Goal: Transaction & Acquisition: Purchase product/service

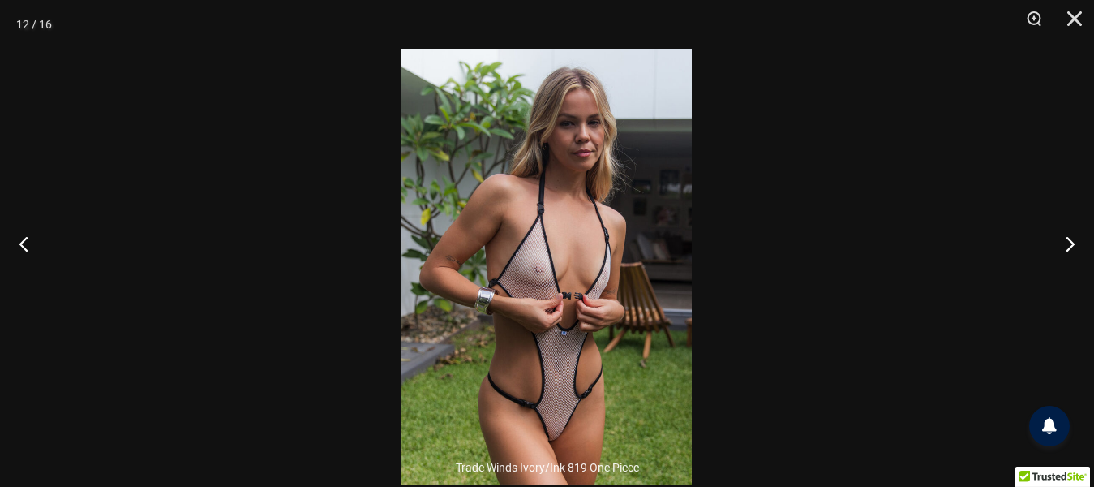
scroll to position [1460, 0]
click at [526, 229] on img at bounding box center [546, 266] width 290 height 435
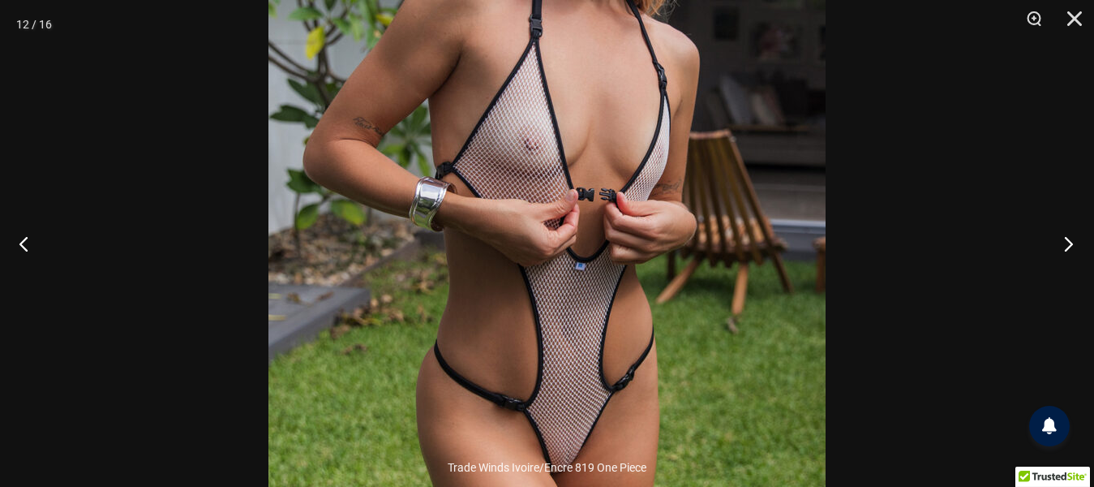
click at [1069, 240] on button "Suivant" at bounding box center [1063, 243] width 61 height 81
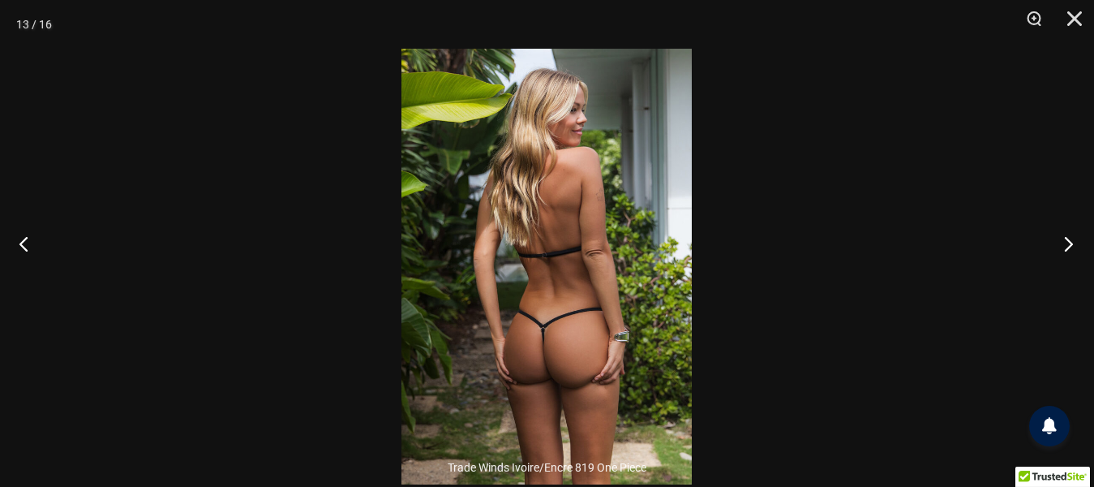
click at [1069, 240] on button "Suivant" at bounding box center [1063, 243] width 61 height 81
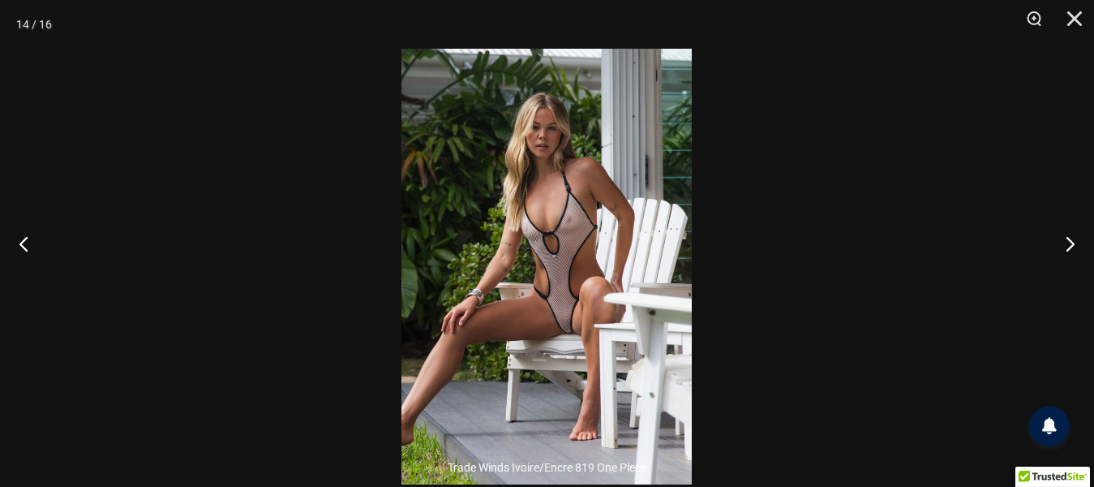
click at [547, 250] on img at bounding box center [546, 266] width 290 height 435
click at [489, 218] on img at bounding box center [546, 266] width 290 height 435
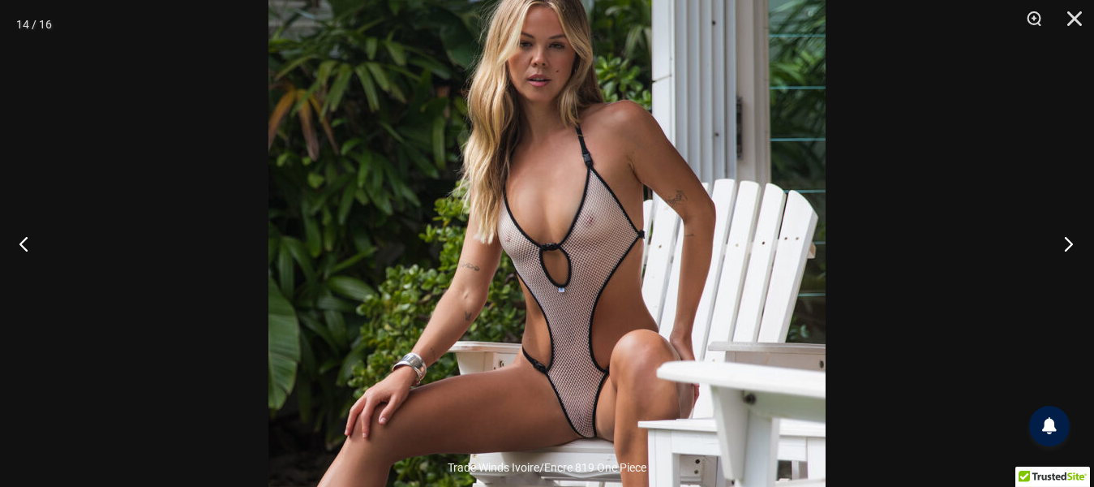
click at [1065, 238] on button "Suivant" at bounding box center [1063, 243] width 61 height 81
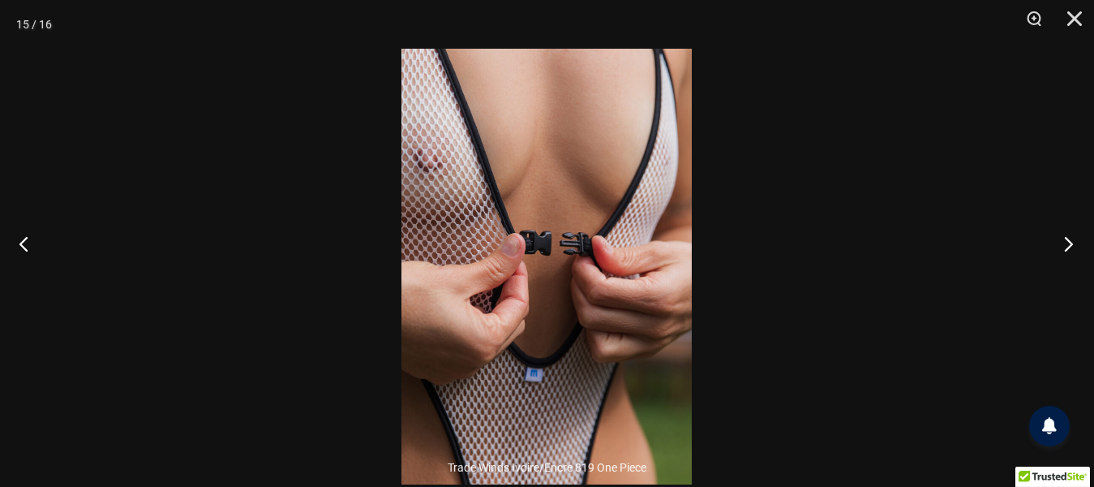
click at [1065, 240] on button "Suivant" at bounding box center [1063, 243] width 61 height 81
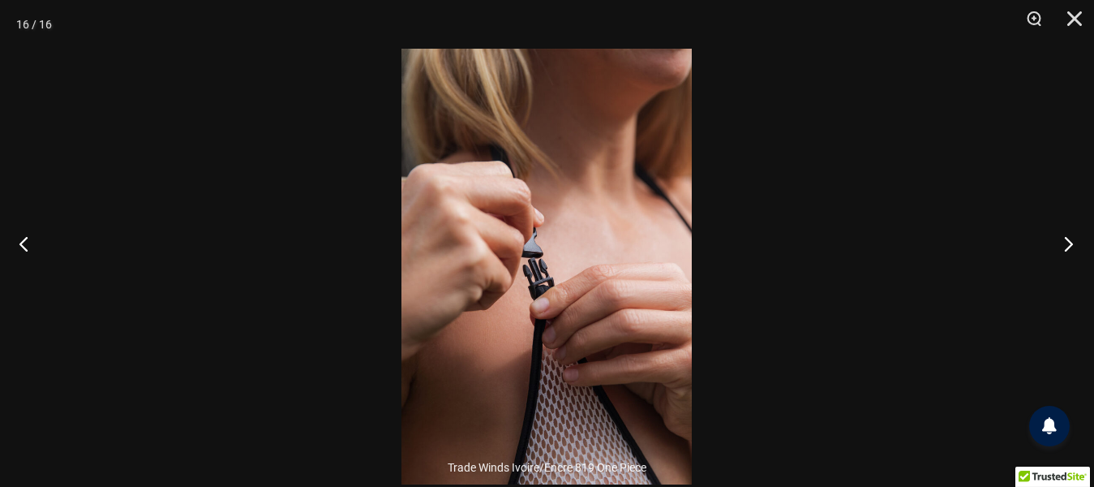
click at [1065, 240] on button "Suivant" at bounding box center [1063, 243] width 61 height 81
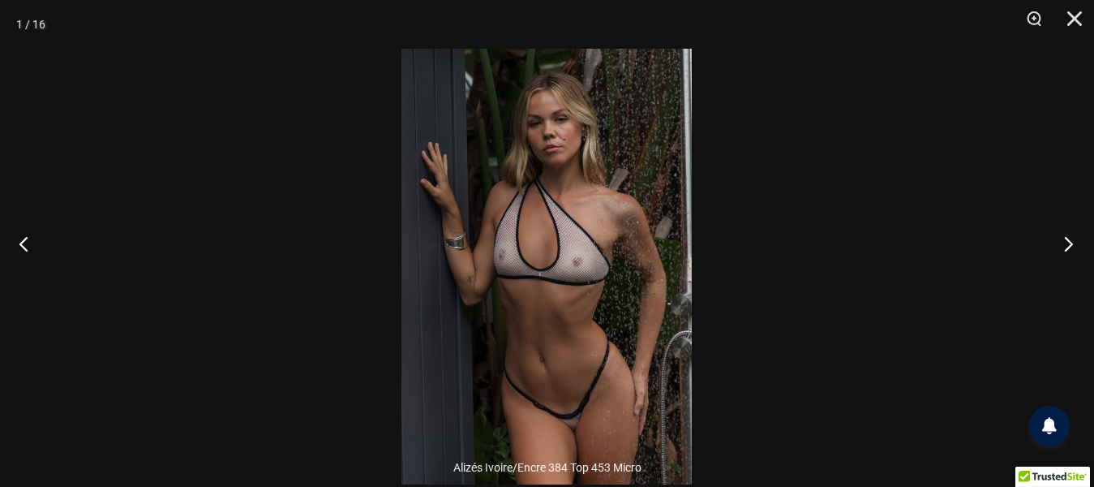
click at [1065, 240] on button "Suivant" at bounding box center [1063, 243] width 61 height 81
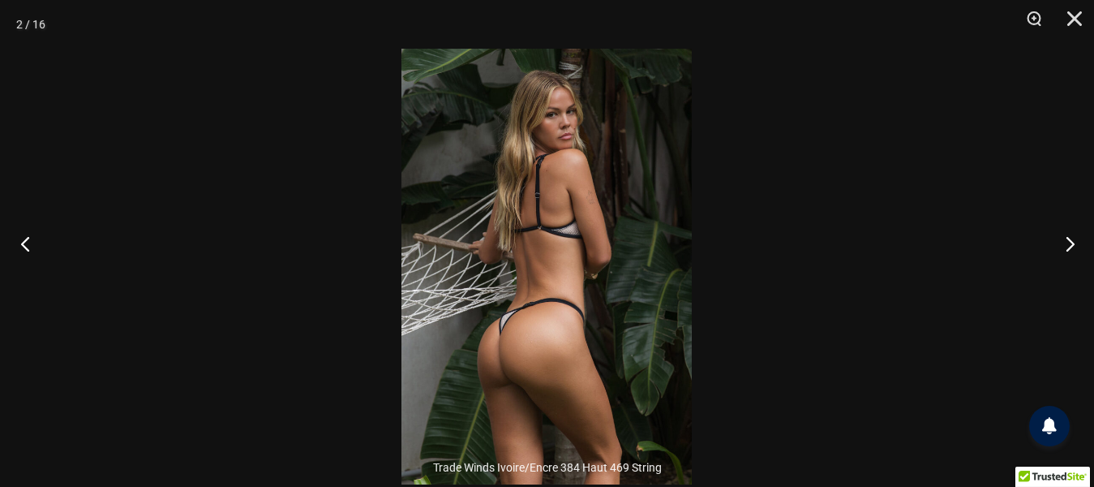
click at [16, 243] on button "Précédent" at bounding box center [30, 243] width 61 height 81
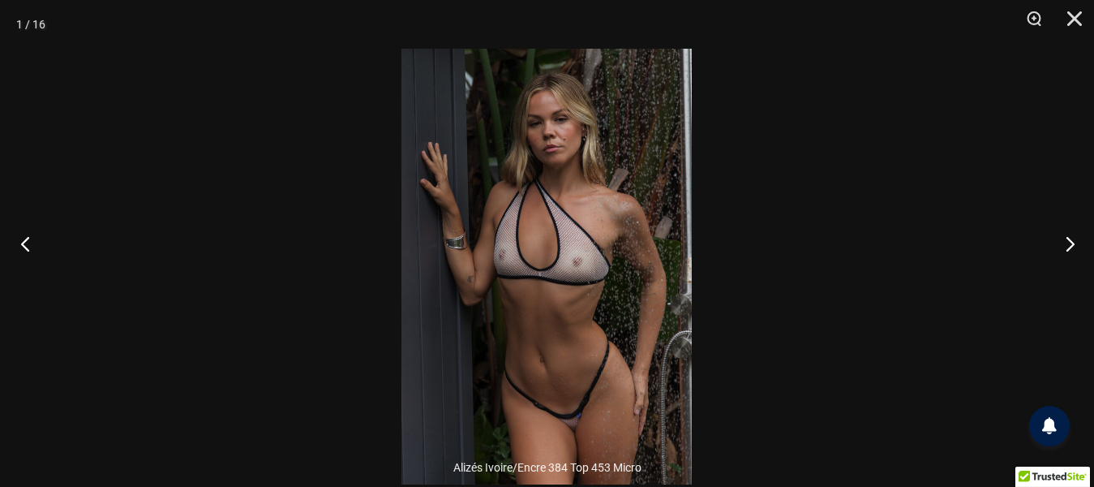
click at [16, 243] on button "Précédent" at bounding box center [30, 243] width 61 height 81
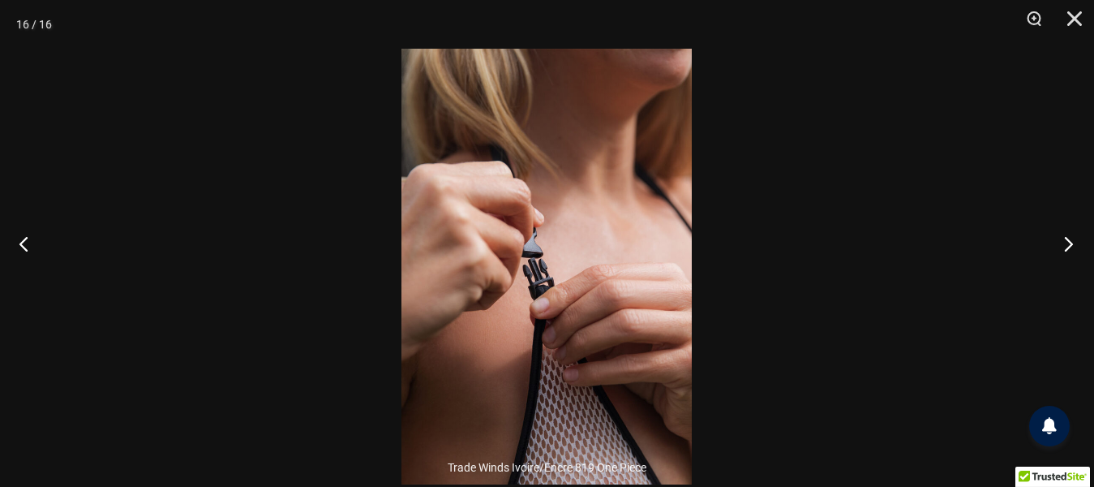
click at [1067, 242] on button "Suivant" at bounding box center [1063, 243] width 61 height 81
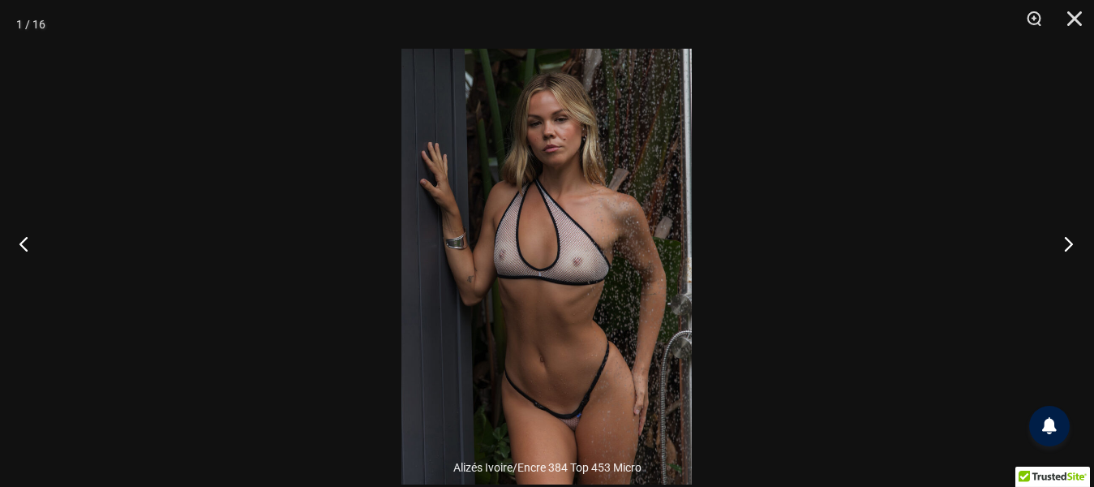
click at [1067, 242] on button "Suivant" at bounding box center [1063, 243] width 61 height 81
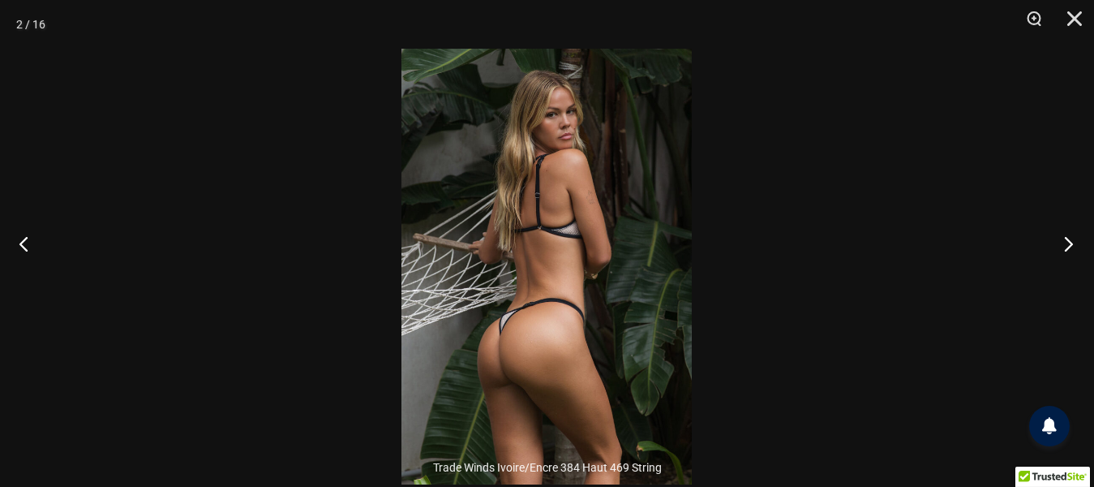
click at [1067, 242] on button "Suivant" at bounding box center [1063, 243] width 61 height 81
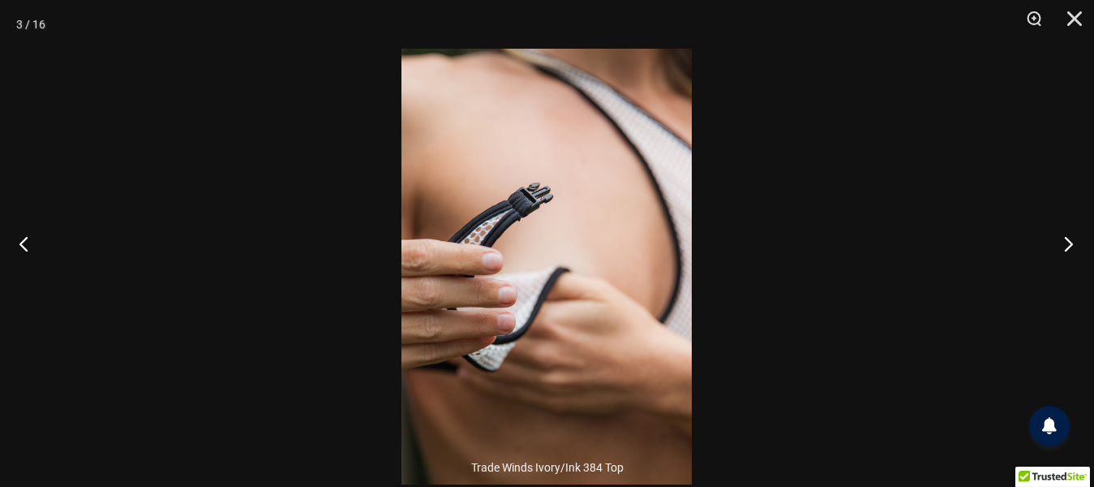
click at [1067, 242] on button "Suivant" at bounding box center [1063, 243] width 61 height 81
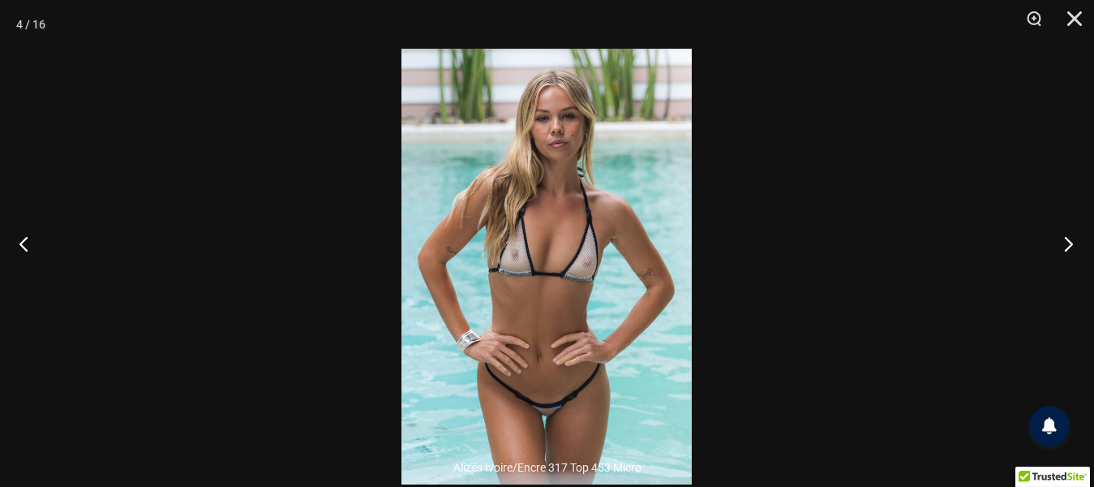
click at [1067, 242] on button "Suivant" at bounding box center [1063, 243] width 61 height 81
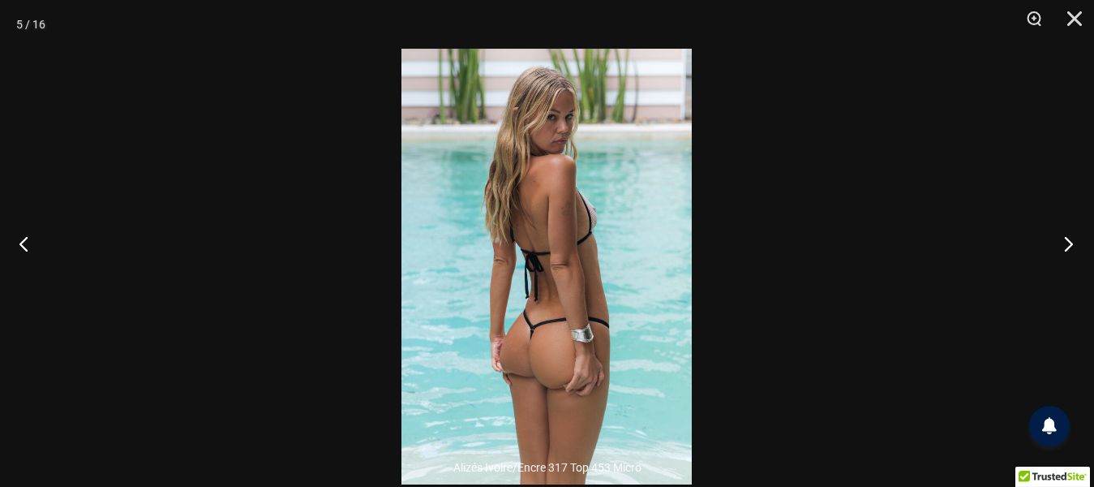
click at [1067, 242] on button "Suivant" at bounding box center [1063, 243] width 61 height 81
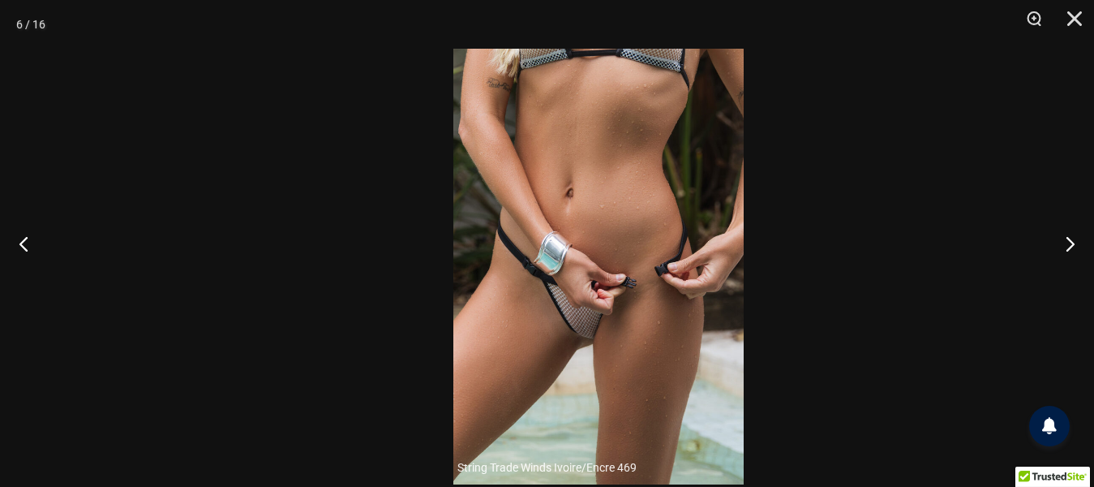
click at [464, 335] on img at bounding box center [598, 266] width 290 height 435
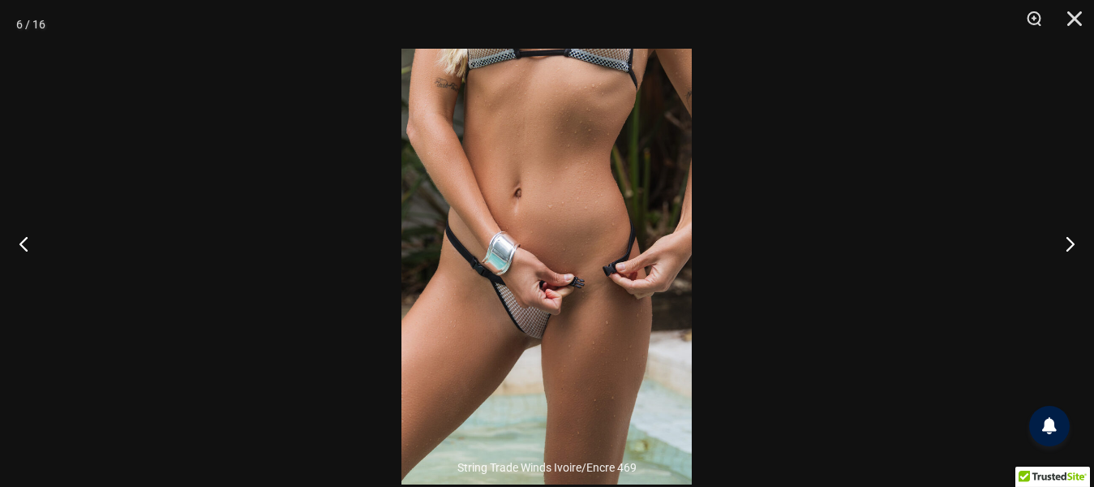
click at [465, 327] on img at bounding box center [546, 266] width 290 height 435
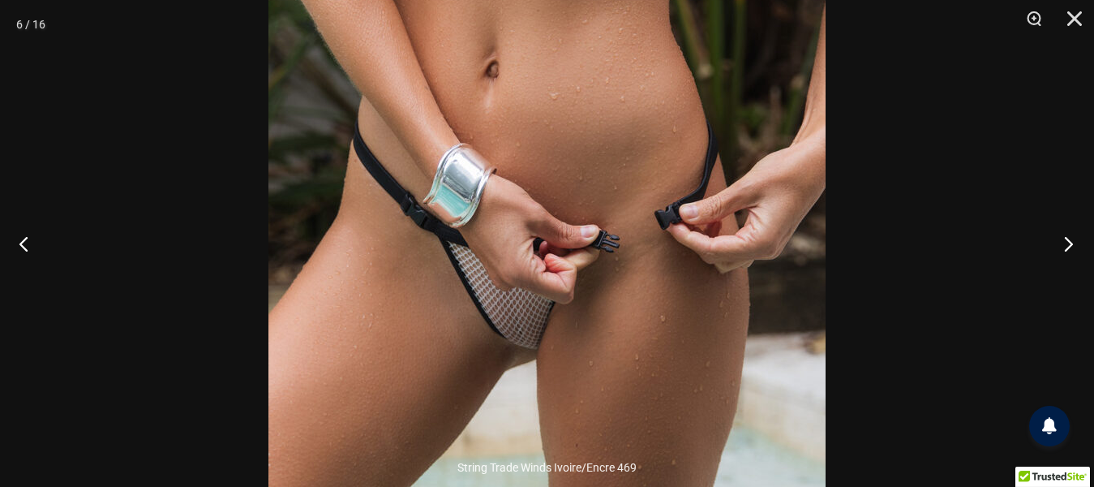
click at [1068, 236] on button "Suivant" at bounding box center [1063, 243] width 61 height 81
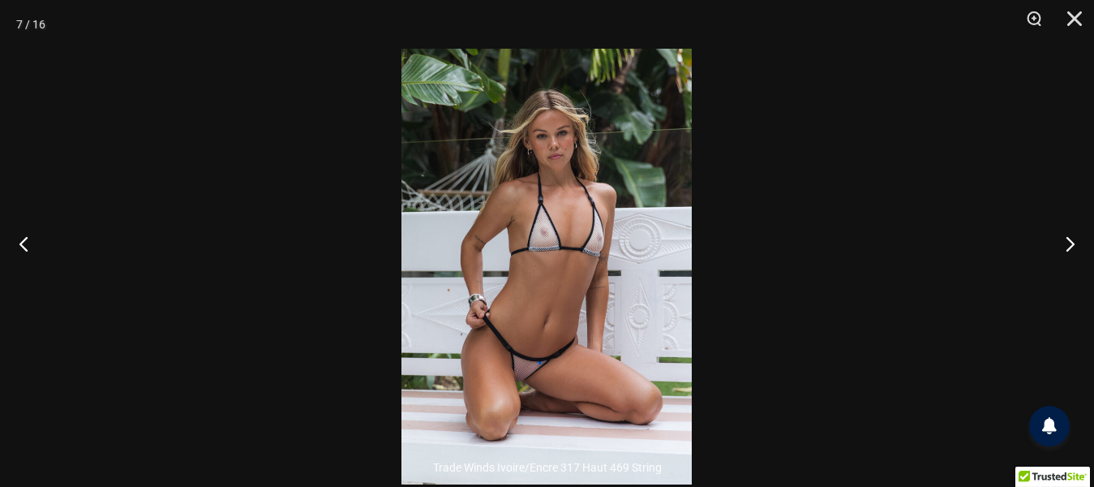
click at [572, 225] on img at bounding box center [546, 266] width 290 height 435
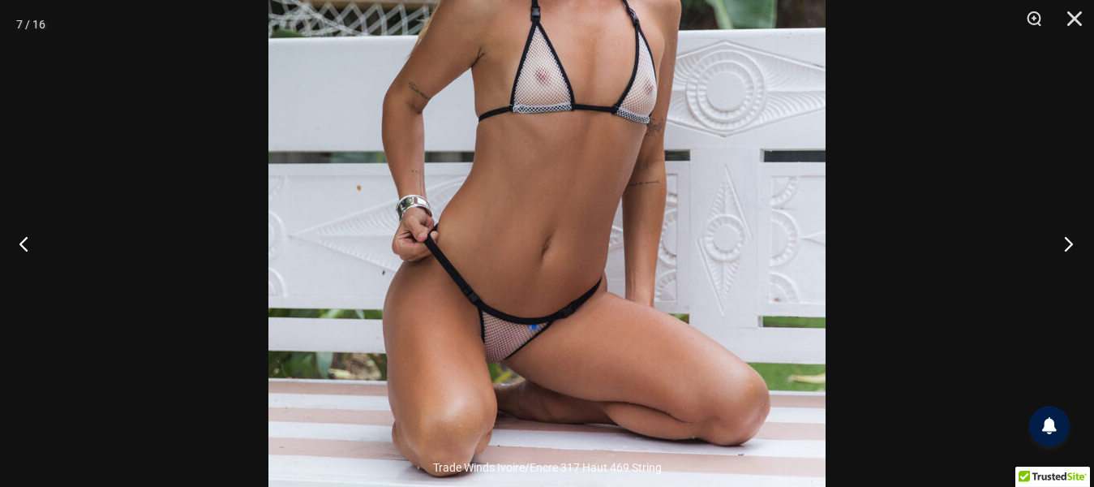
click at [1066, 240] on button "Suivant" at bounding box center [1063, 243] width 61 height 81
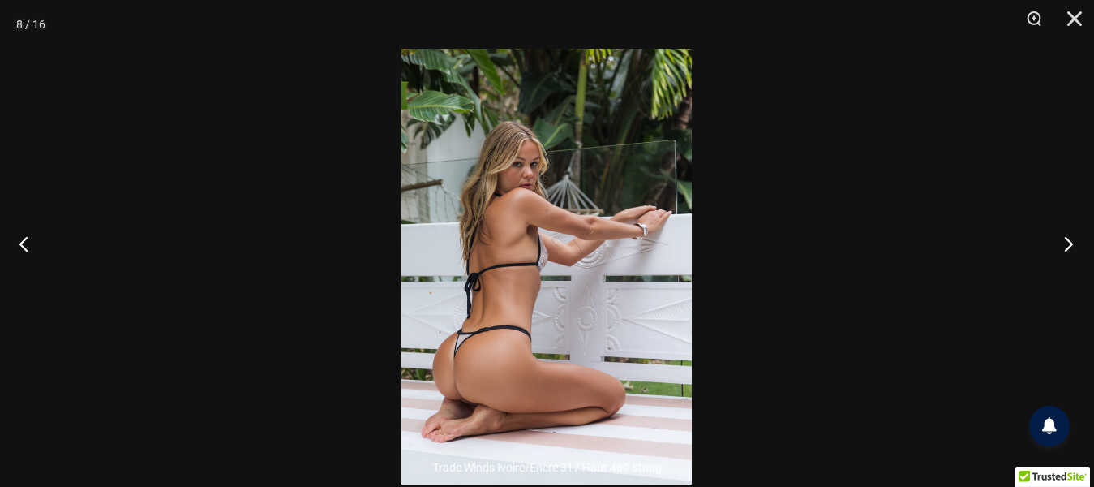
click at [1065, 240] on button "Suivant" at bounding box center [1063, 243] width 61 height 81
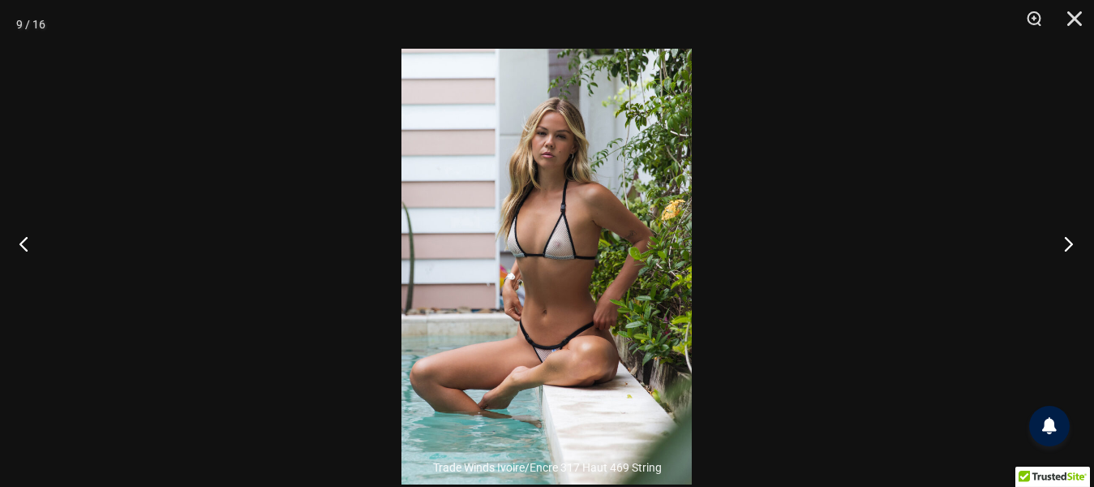
click at [1065, 240] on button "Suivant" at bounding box center [1063, 243] width 61 height 81
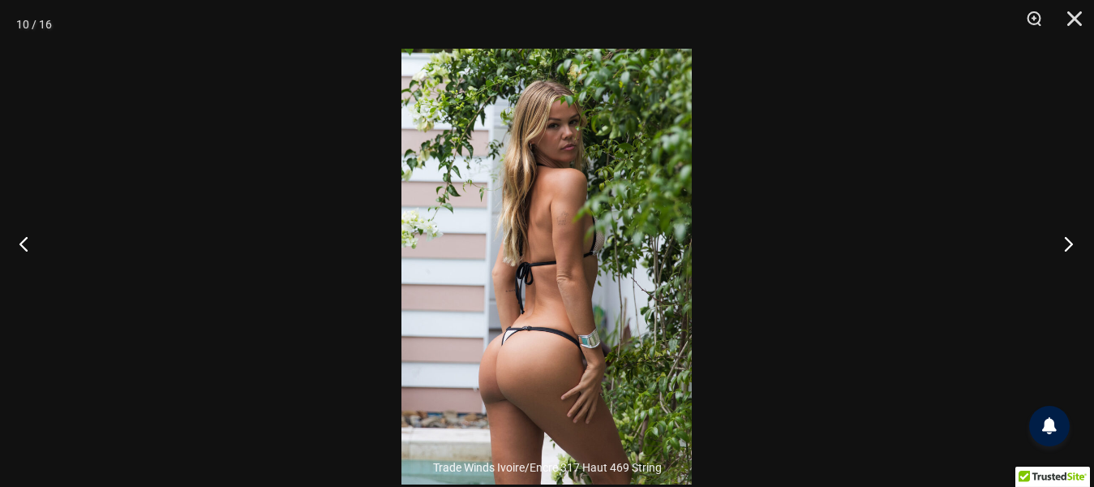
click at [1065, 240] on button "Suivant" at bounding box center [1063, 243] width 61 height 81
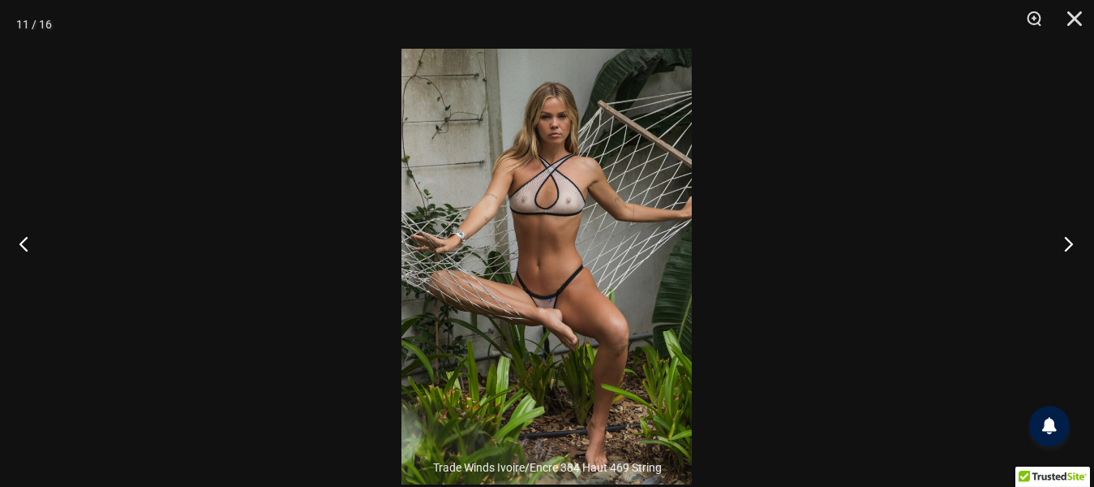
click at [1065, 240] on button "Suivant" at bounding box center [1063, 243] width 61 height 81
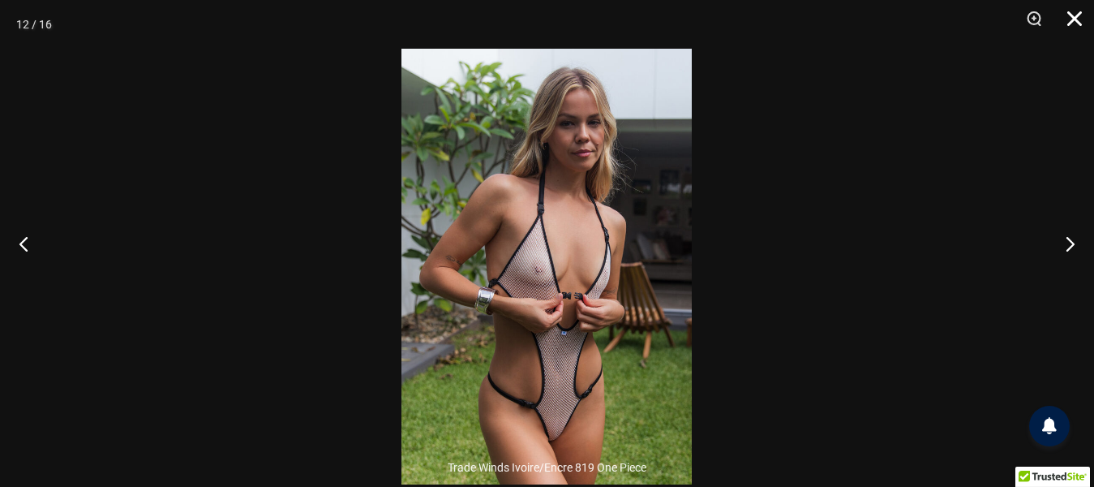
click at [1071, 10] on button "Fermer" at bounding box center [1068, 24] width 41 height 49
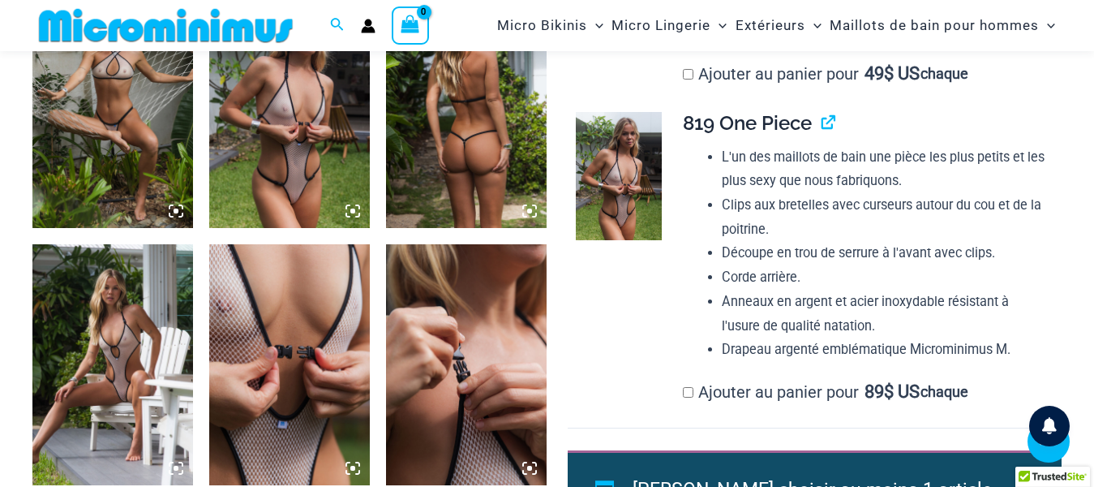
scroll to position [1703, 0]
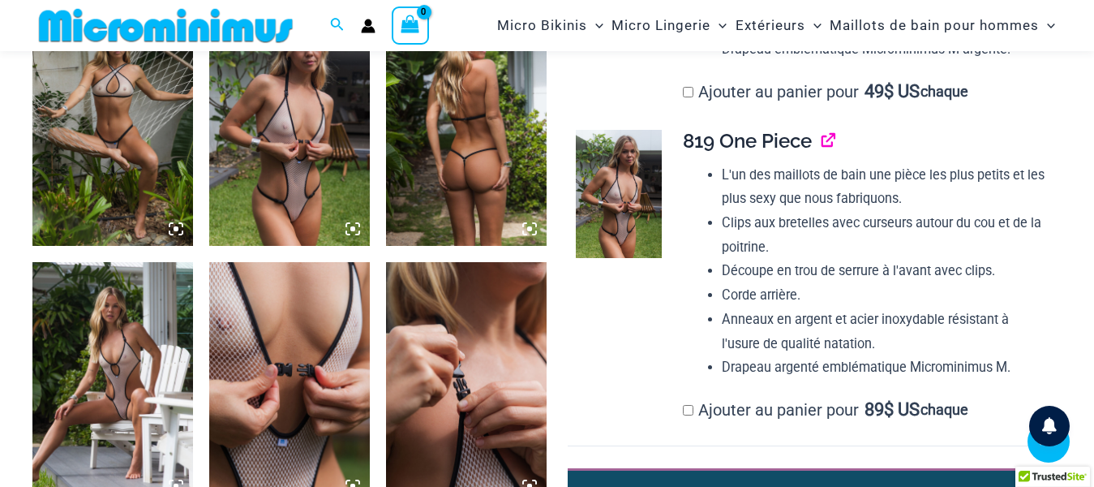
click at [821, 152] on link "Voir le produit" at bounding box center [821, 141] width 0 height 24
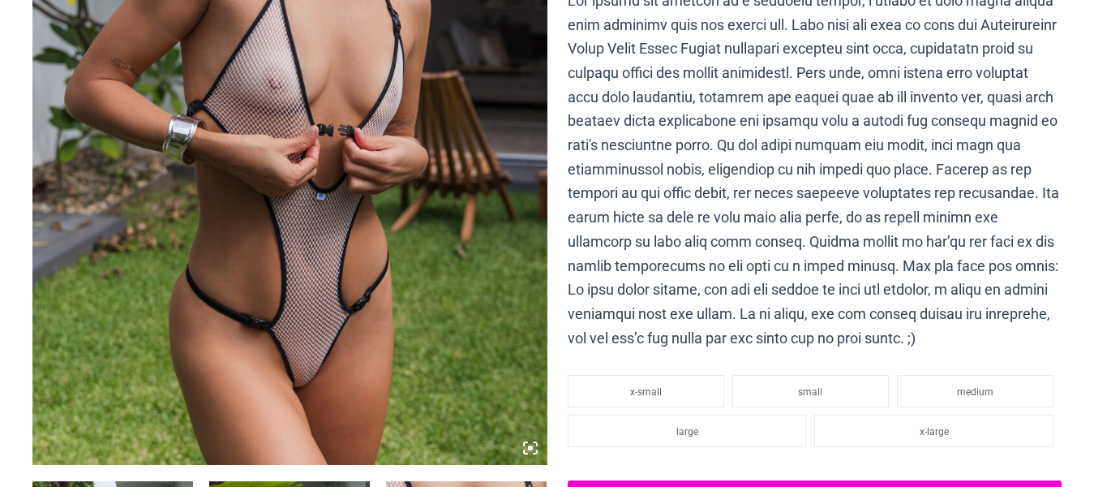
scroll to position [487, 0]
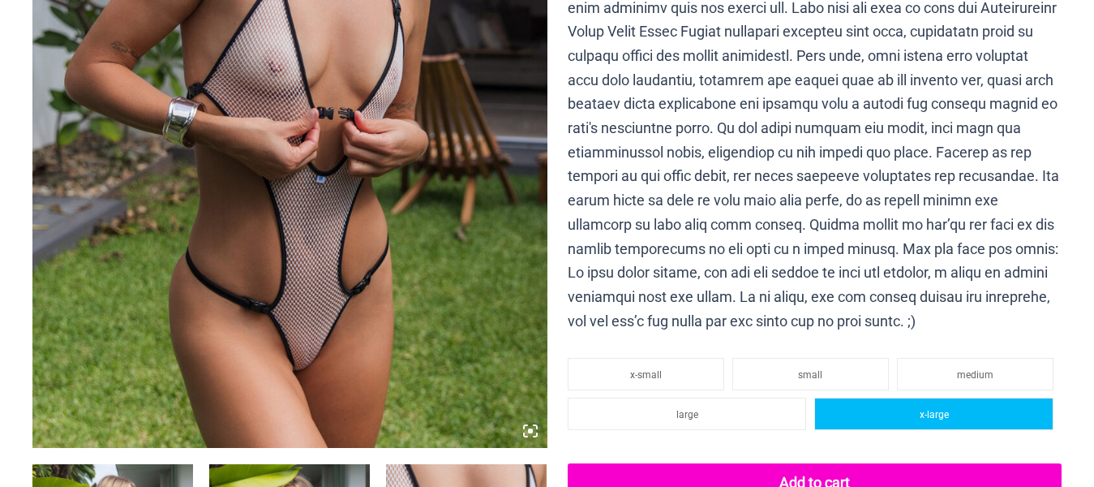
click at [924, 412] on span "x-large" at bounding box center [934, 414] width 29 height 11
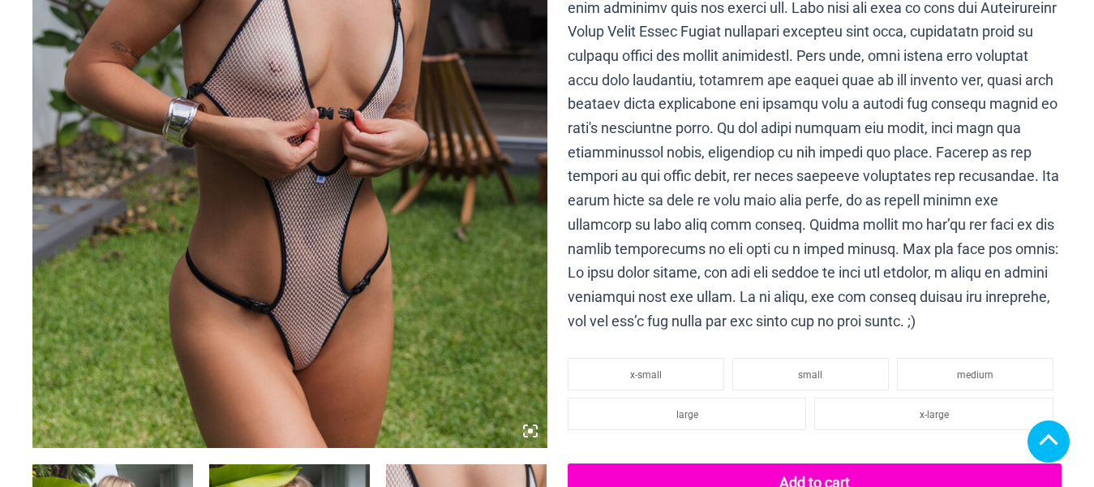
scroll to position [649, 0]
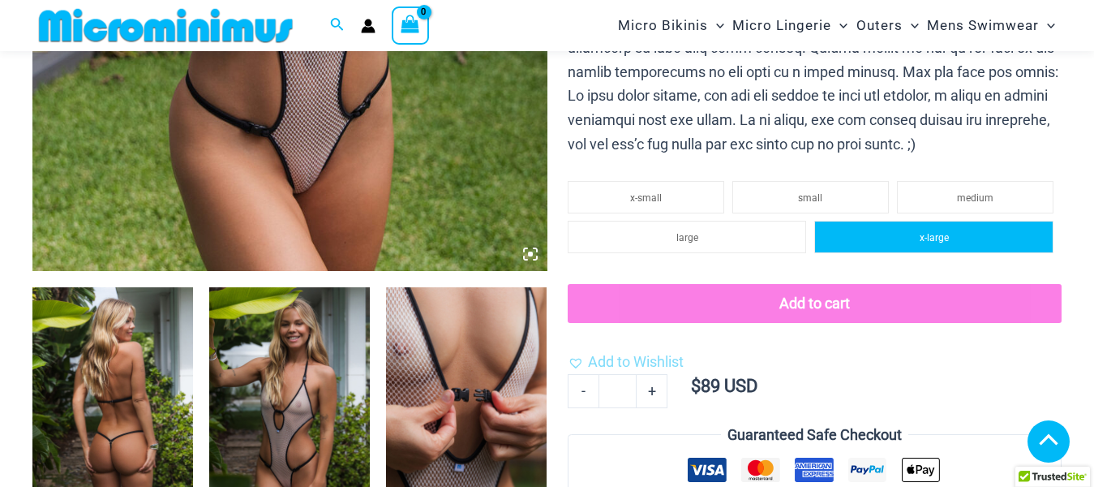
click at [937, 243] on span "x-large" at bounding box center [934, 237] width 29 height 11
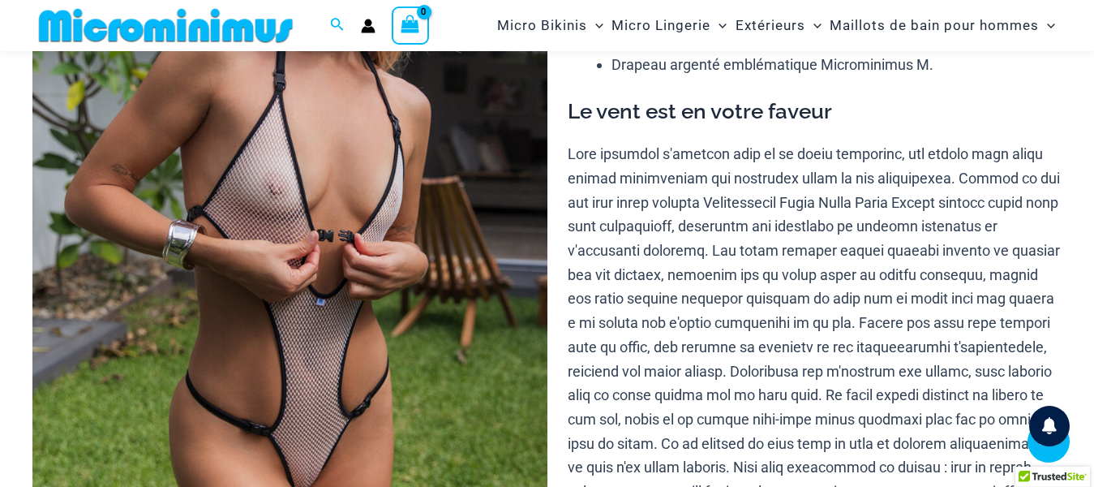
scroll to position [432, 0]
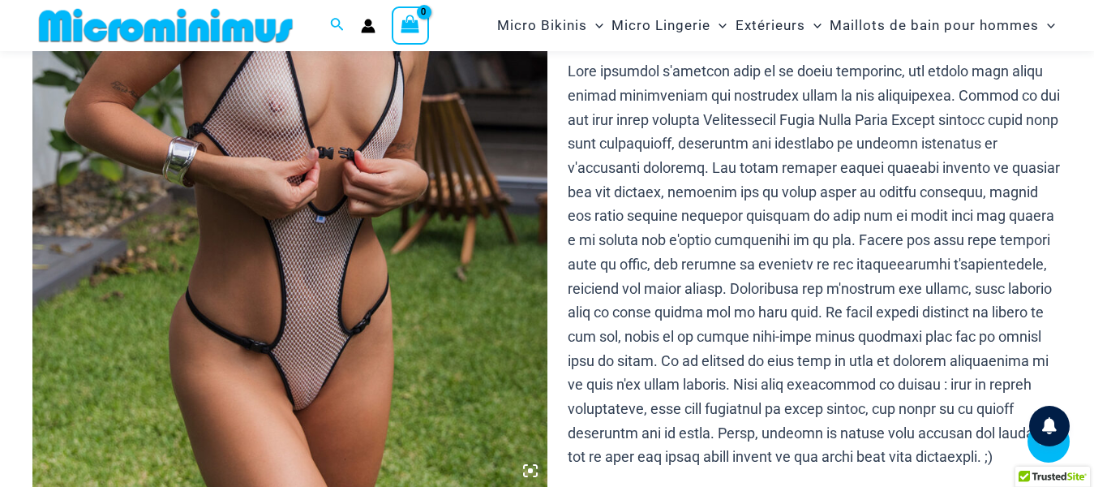
click at [387, 332] on img at bounding box center [289, 101] width 515 height 772
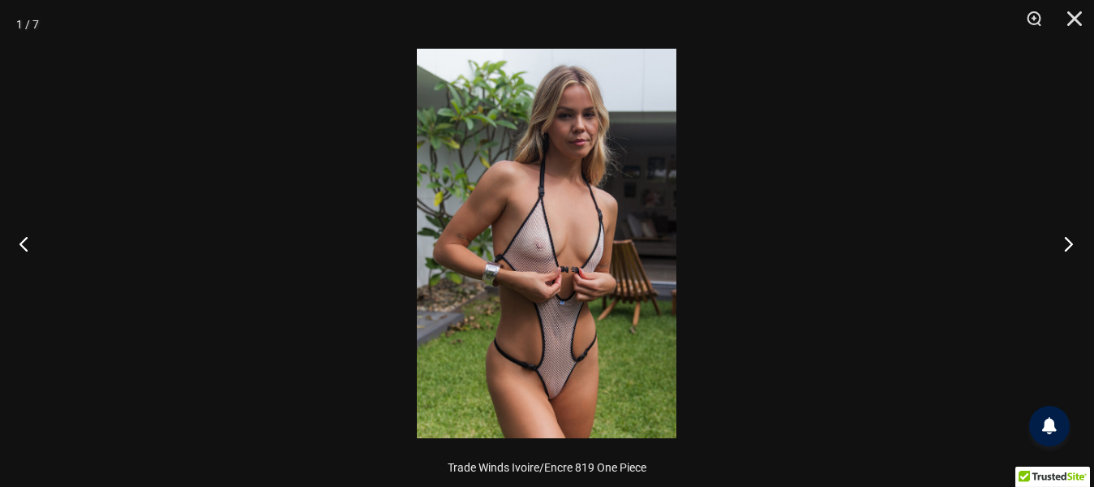
click at [1066, 237] on button "Suivant" at bounding box center [1063, 243] width 61 height 81
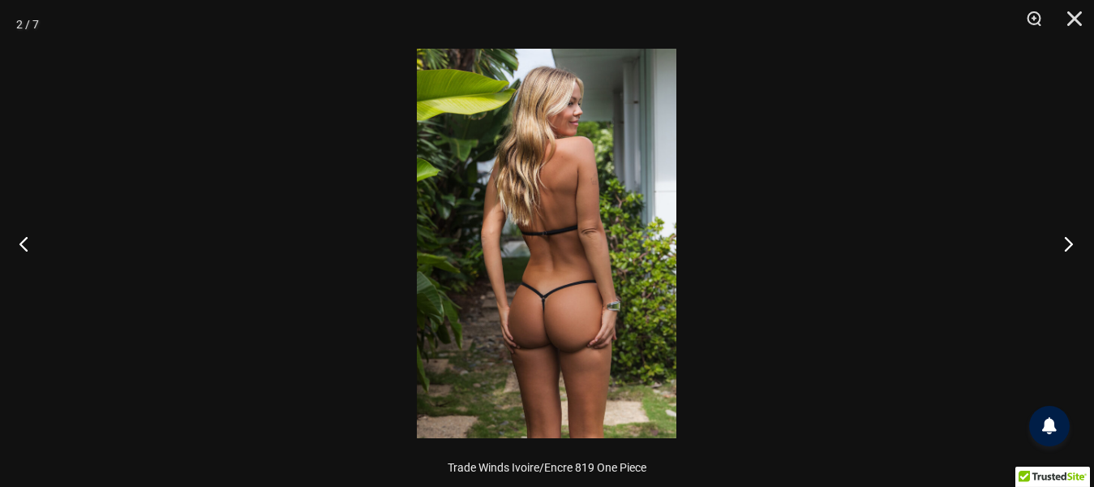
click at [1066, 237] on button "Suivant" at bounding box center [1063, 243] width 61 height 81
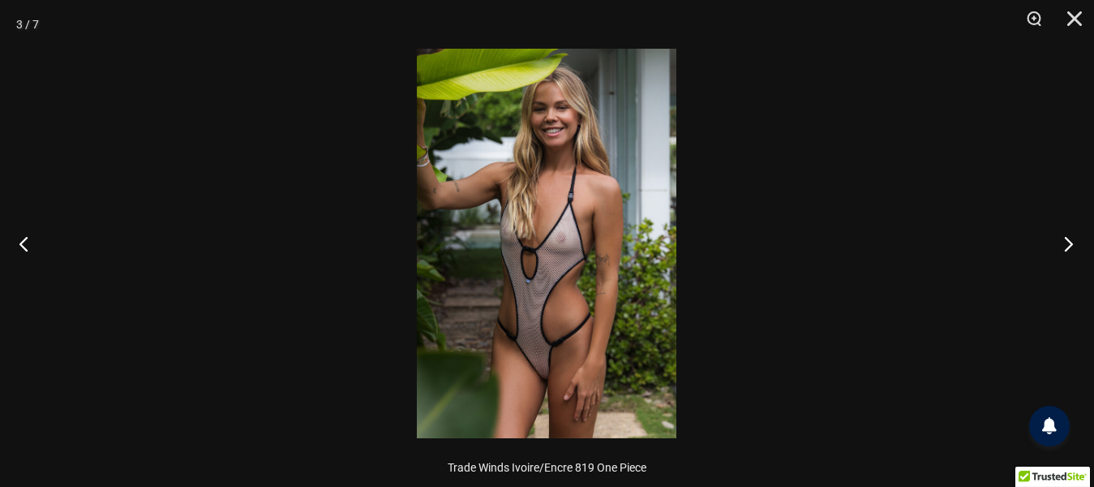
click at [1073, 239] on button "Suivant" at bounding box center [1063, 243] width 61 height 81
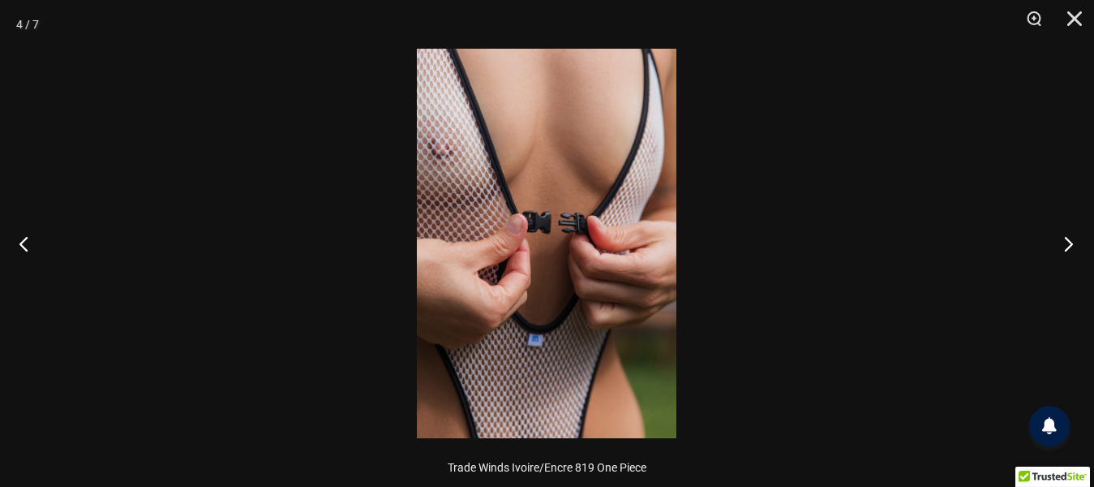
click at [1073, 239] on button "Suivant" at bounding box center [1063, 243] width 61 height 81
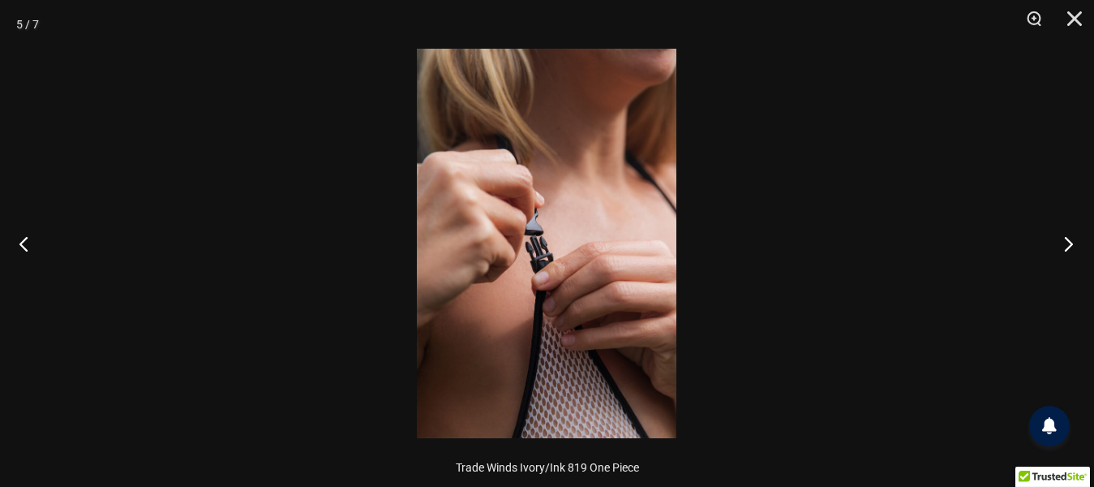
click at [1073, 239] on button "Suivant" at bounding box center [1063, 243] width 61 height 81
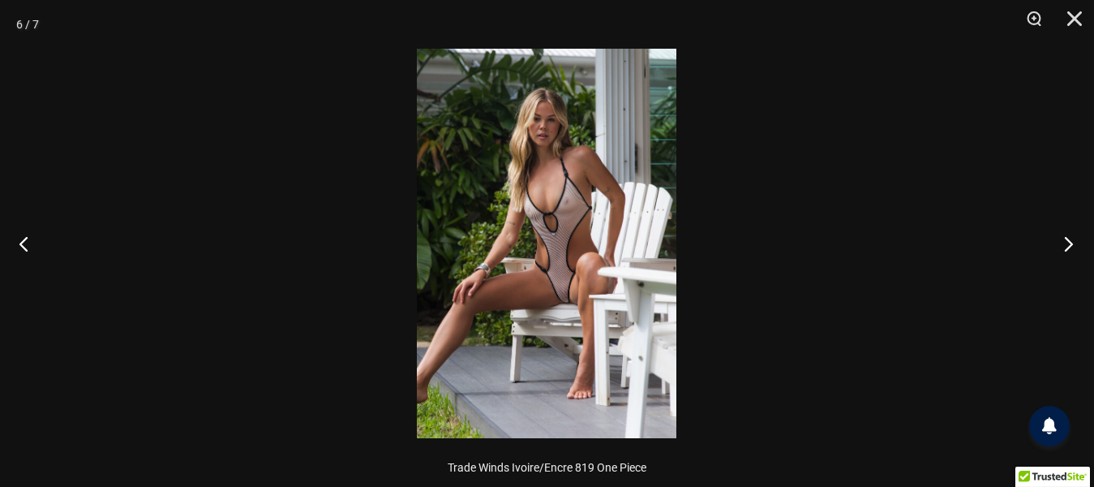
click at [1065, 239] on button "Suivant" at bounding box center [1063, 243] width 61 height 81
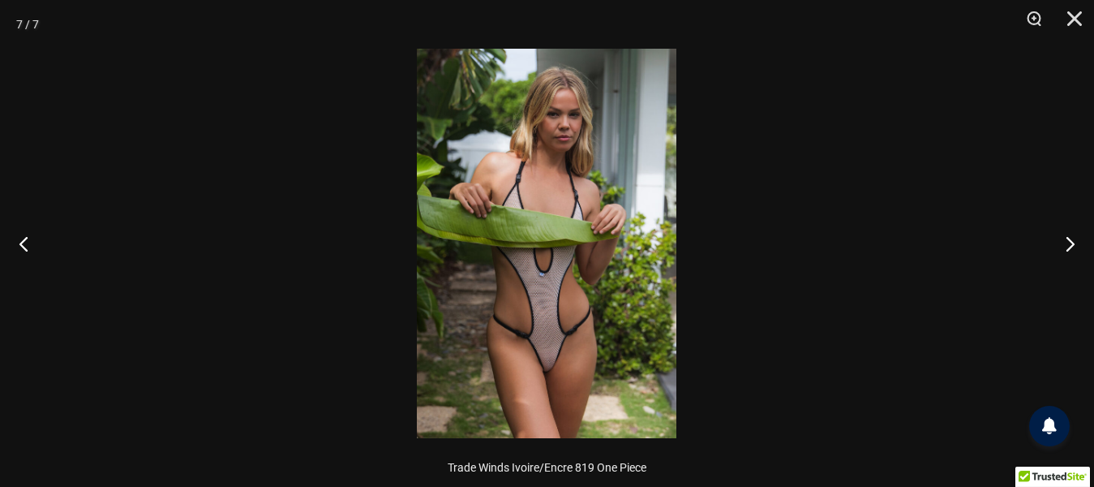
click at [504, 278] on img at bounding box center [546, 243] width 259 height 389
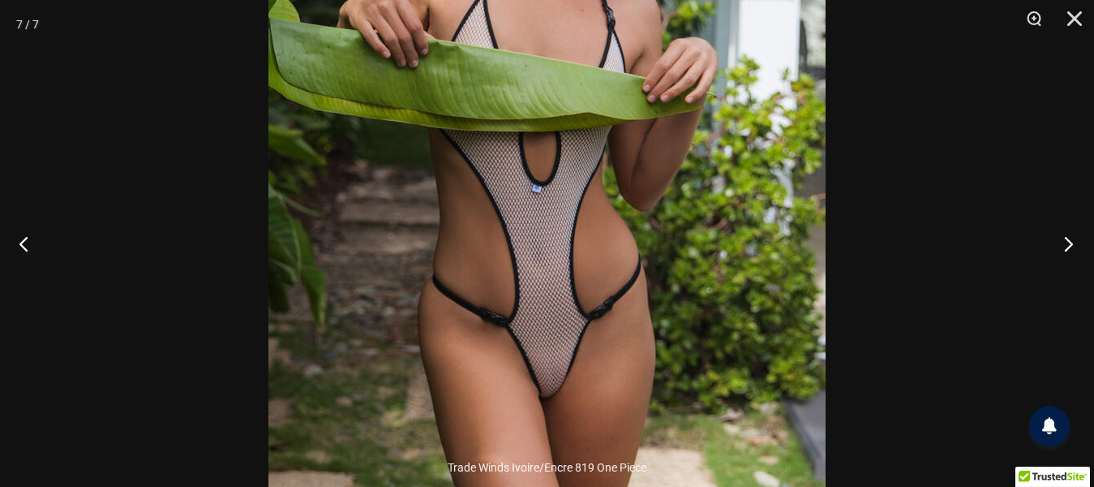
click at [1065, 241] on button "Suivant" at bounding box center [1063, 243] width 61 height 81
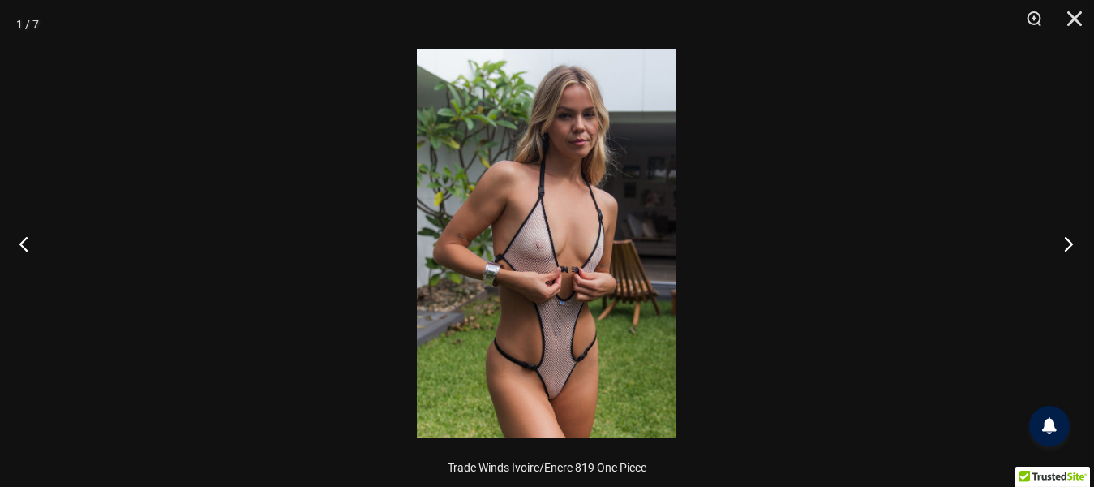
click at [1065, 241] on button "Suivant" at bounding box center [1063, 243] width 61 height 81
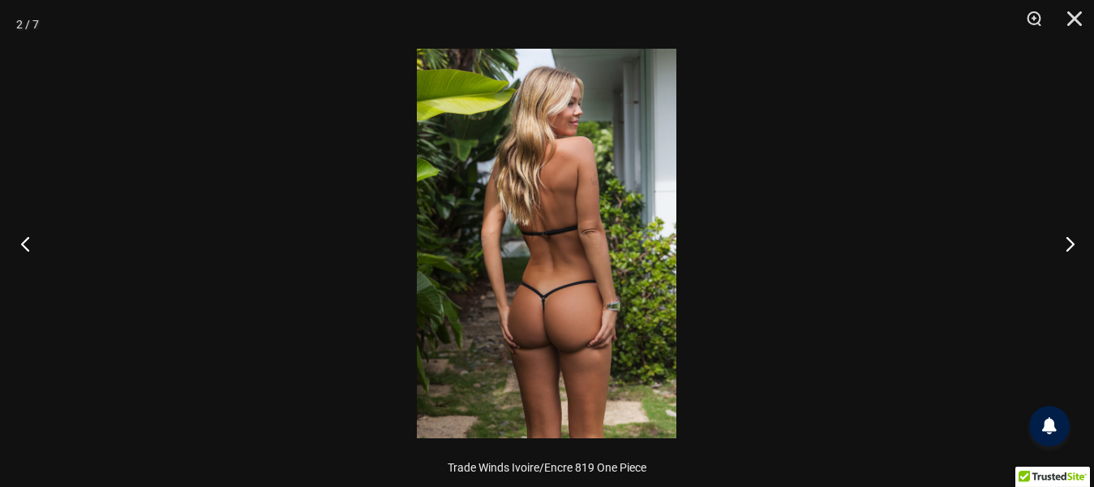
click at [16, 238] on button "Précédent" at bounding box center [30, 243] width 61 height 81
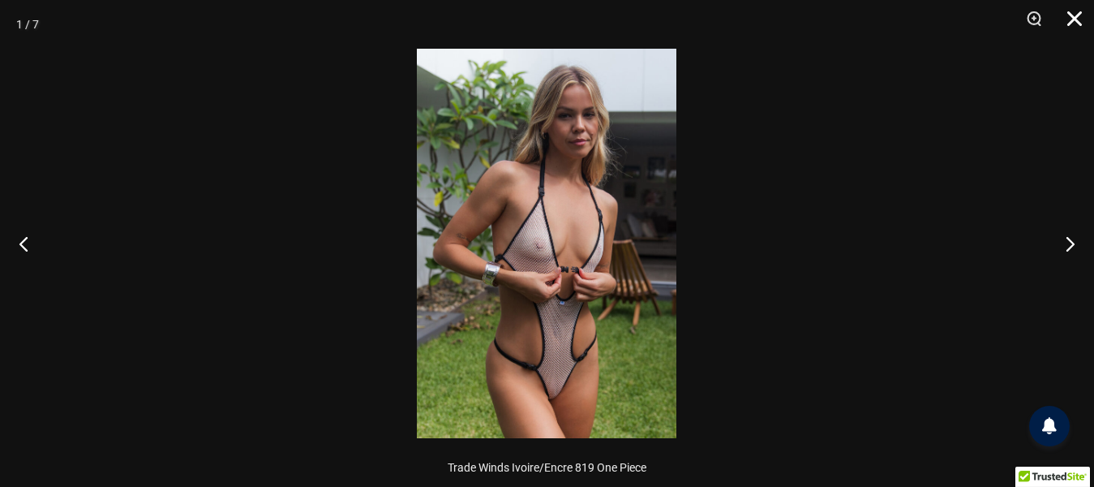
click at [1076, 18] on button "Fermer" at bounding box center [1068, 24] width 41 height 49
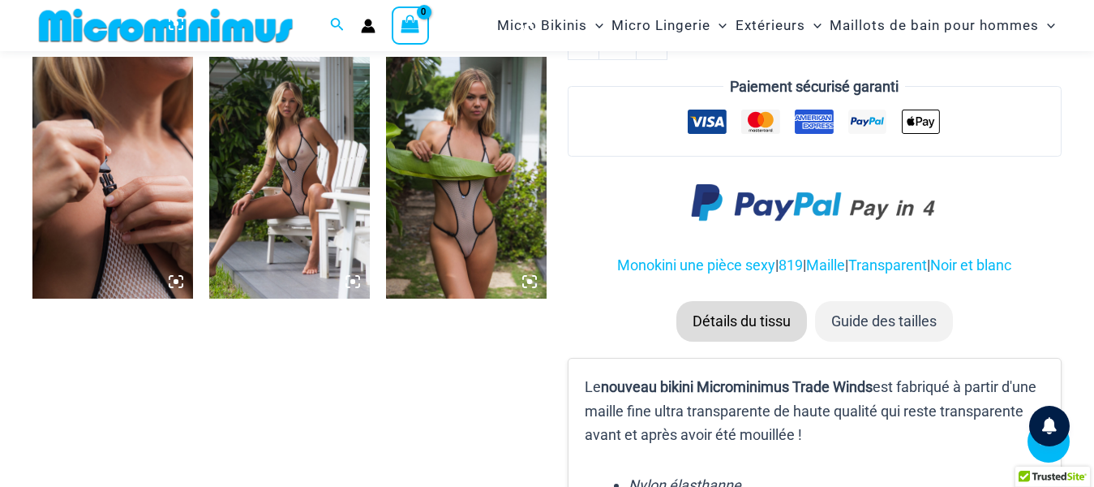
scroll to position [1243, 0]
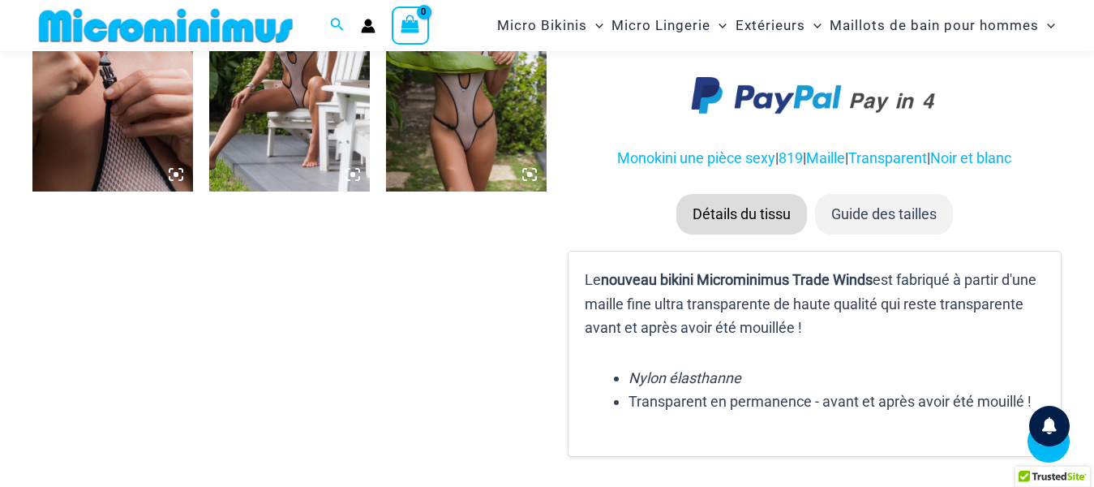
click at [762, 222] on font "Détails du tissu" at bounding box center [741, 213] width 98 height 17
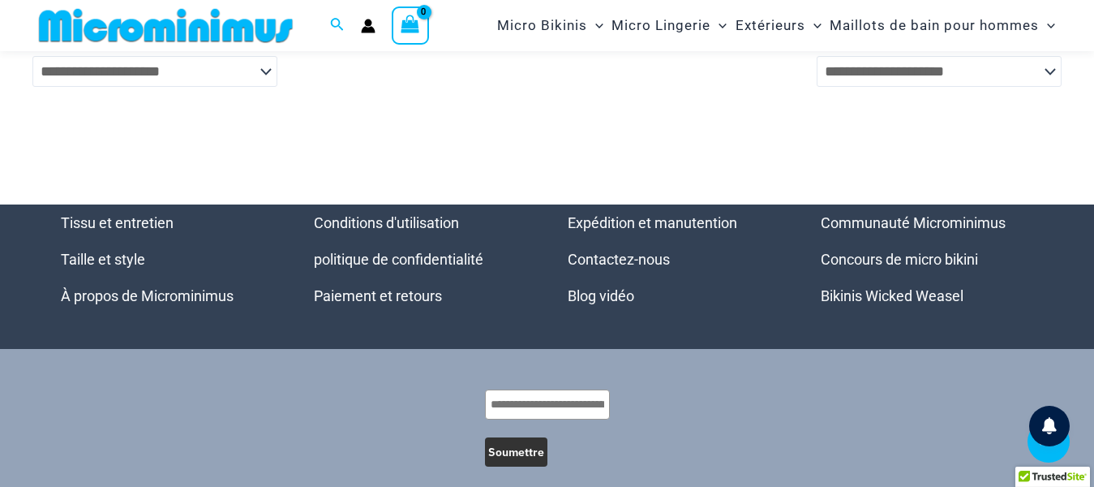
scroll to position [4924, 0]
